Goal: Task Accomplishment & Management: Manage account settings

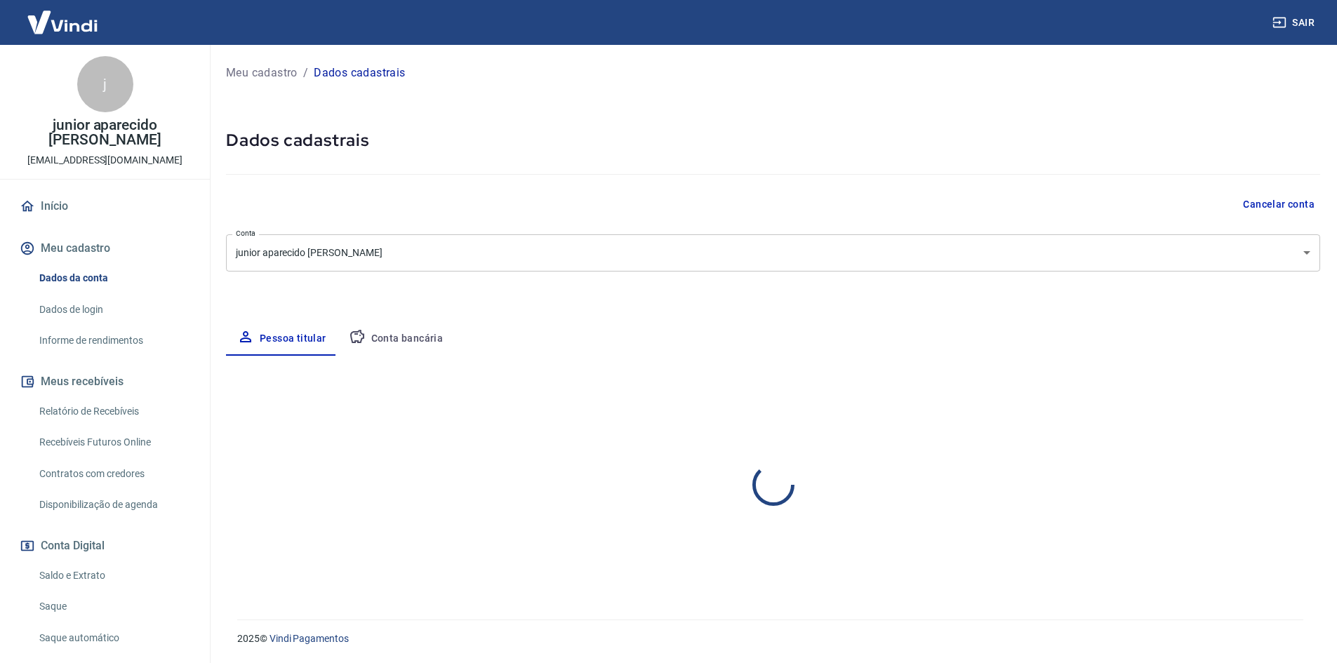
select select "SP"
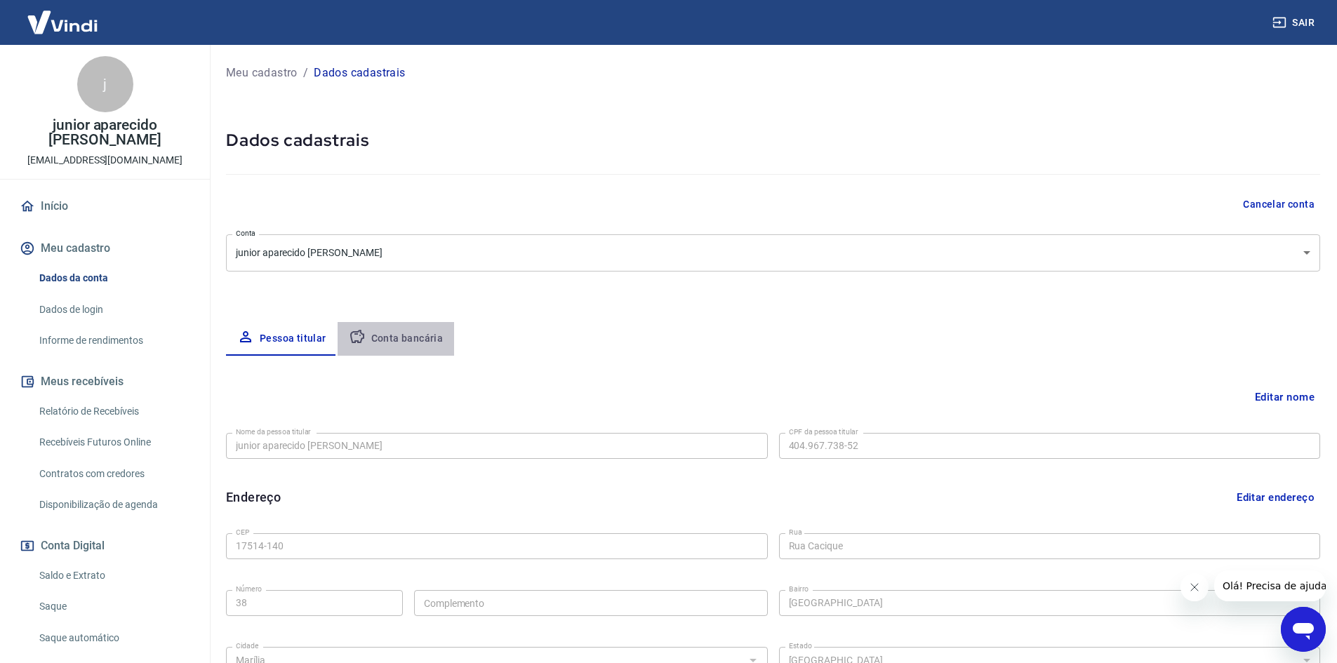
click at [425, 329] on button "Conta bancária" at bounding box center [396, 339] width 117 height 34
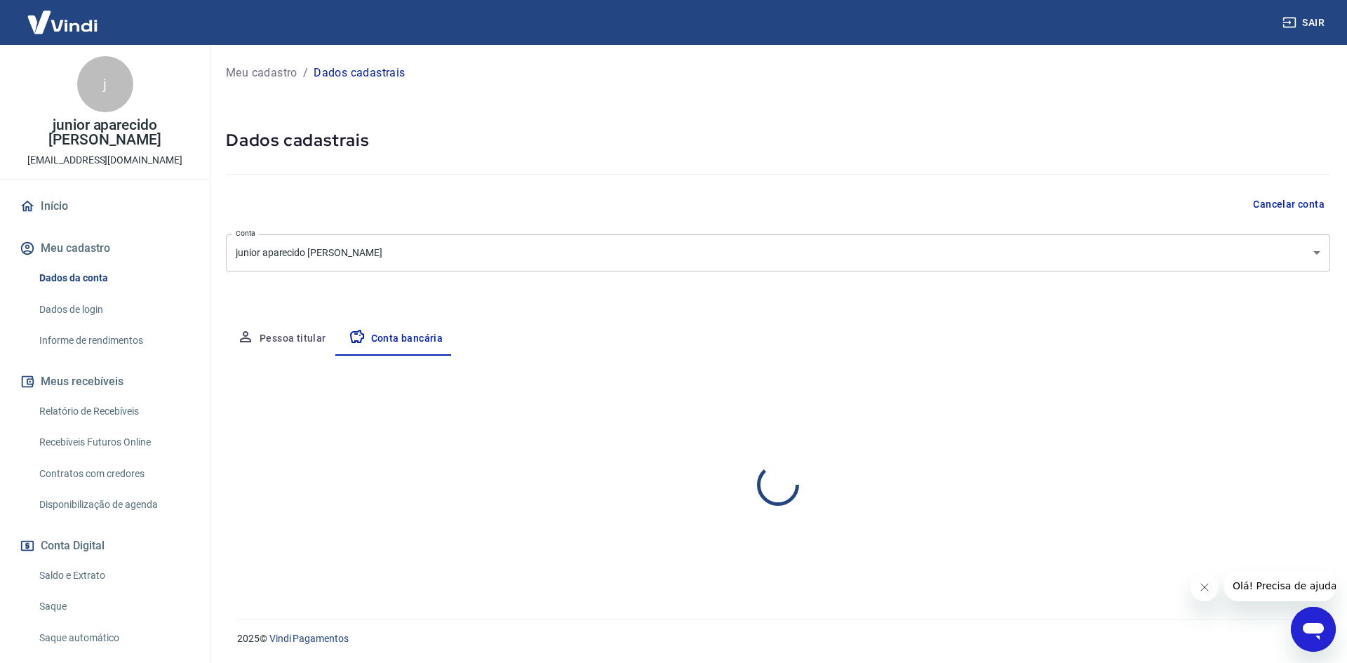
select select "1"
click at [1267, 395] on button "Editar conta bancária" at bounding box center [1271, 397] width 117 height 27
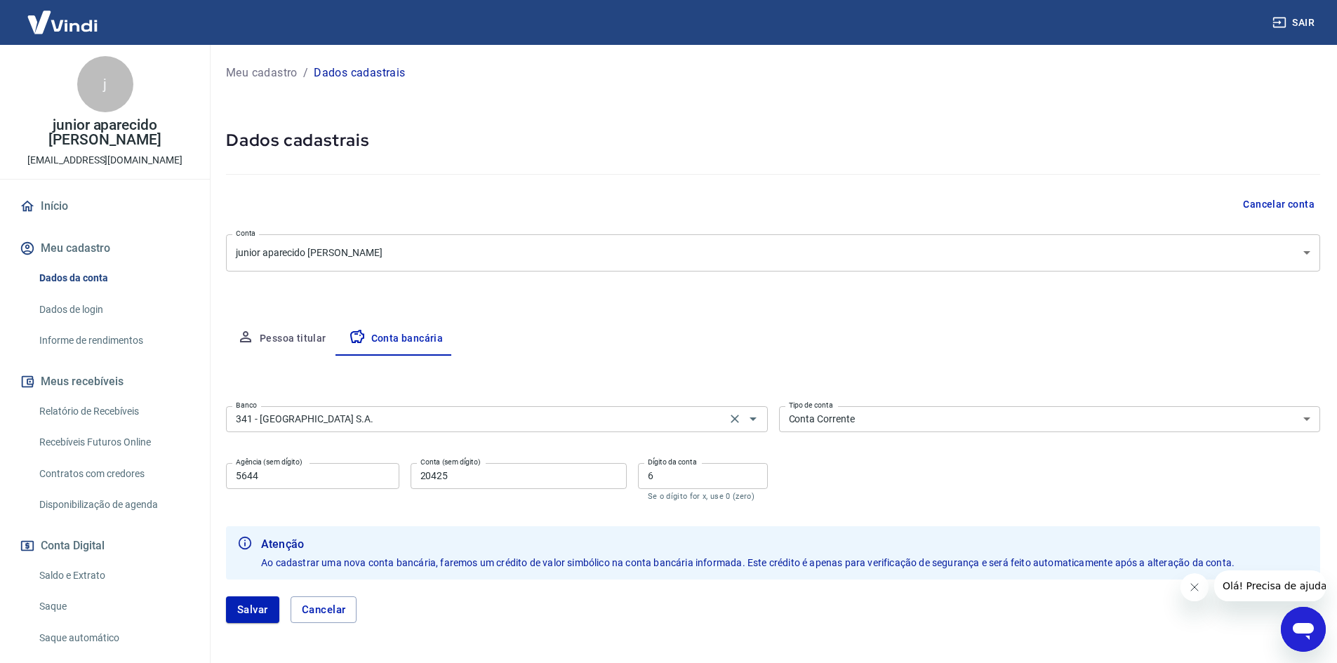
click at [636, 422] on input "341 - [GEOGRAPHIC_DATA] S.A." at bounding box center [476, 420] width 492 height 18
type input "341 - [GEOGRAPHIC_DATA] S.A."
